Goal: Navigation & Orientation: Find specific page/section

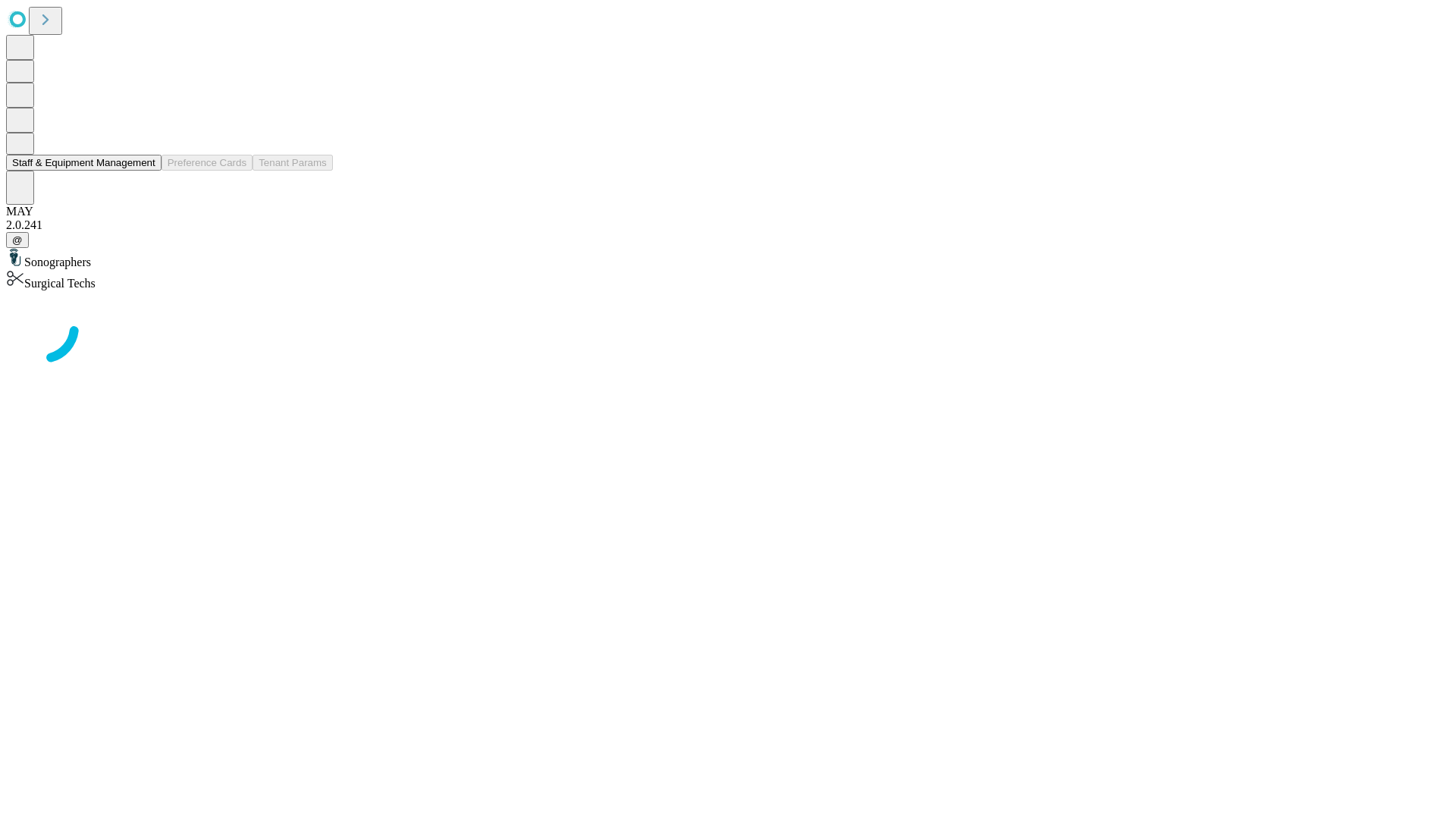
click at [145, 171] on button "Staff & Equipment Management" at bounding box center [83, 162] width 156 height 16
